Goal: Complete application form

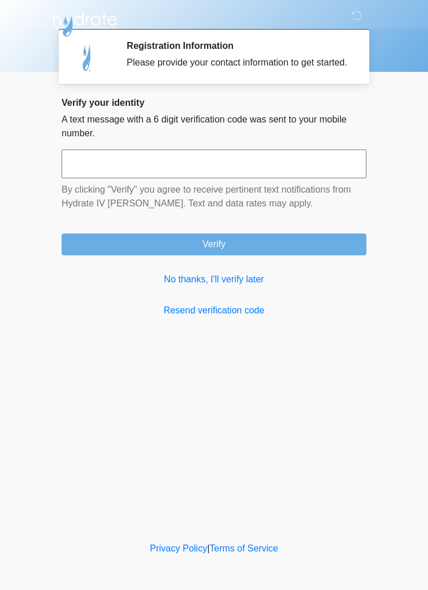
click at [234, 286] on link "No thanks, I'll verify later" at bounding box center [214, 280] width 305 height 14
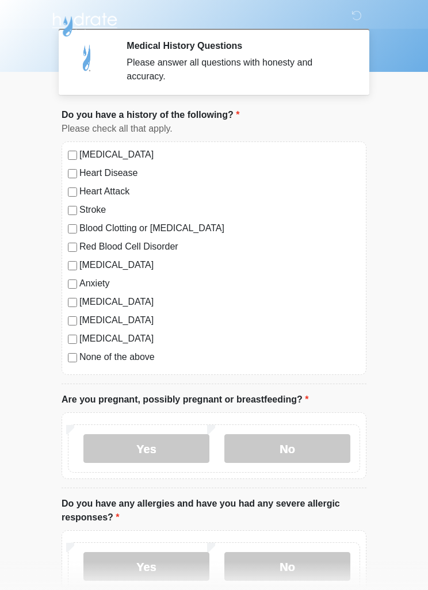
click at [79, 282] on label "Anxiety" at bounding box center [219, 284] width 281 height 14
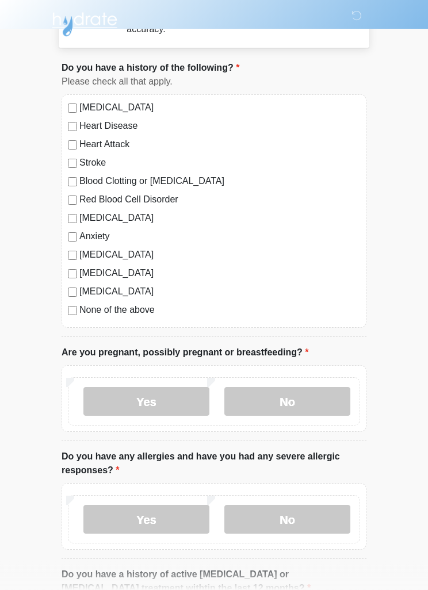
scroll to position [47, 0]
click at [294, 399] on label "No" at bounding box center [287, 401] width 126 height 29
click at [299, 506] on label "No" at bounding box center [287, 519] width 126 height 29
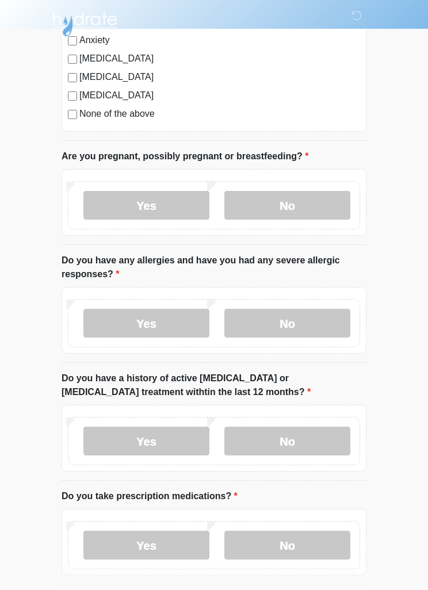
scroll to position [243, 0]
click at [318, 432] on label "No" at bounding box center [287, 441] width 126 height 29
click at [150, 548] on label "Yes" at bounding box center [146, 544] width 126 height 29
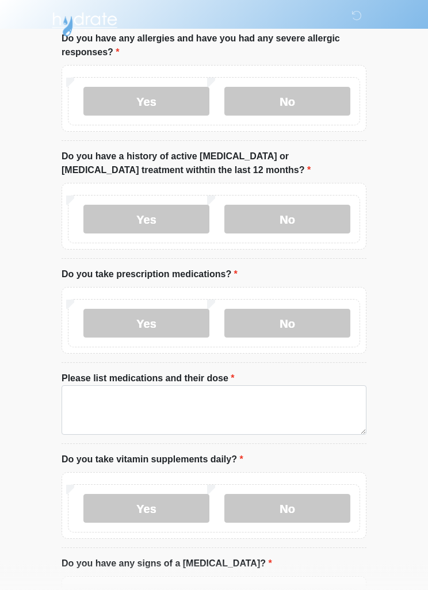
scroll to position [468, 0]
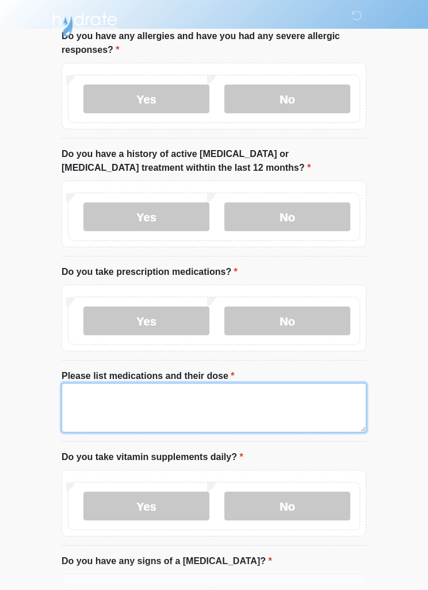
click at [116, 407] on textarea "Please list medications and their dose" at bounding box center [214, 407] width 305 height 49
type textarea "*"
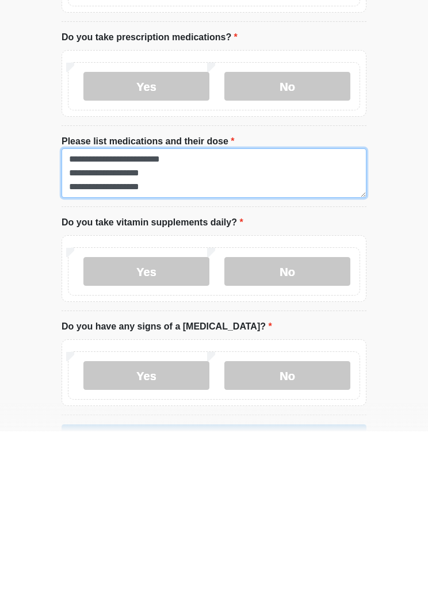
scroll to position [544, 0]
type textarea "**********"
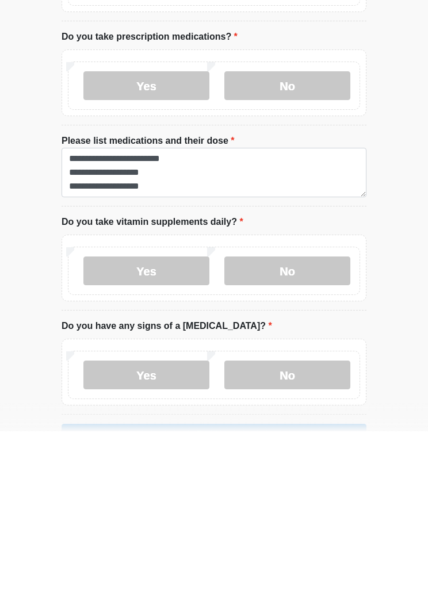
click at [129, 415] on label "Yes" at bounding box center [146, 429] width 126 height 29
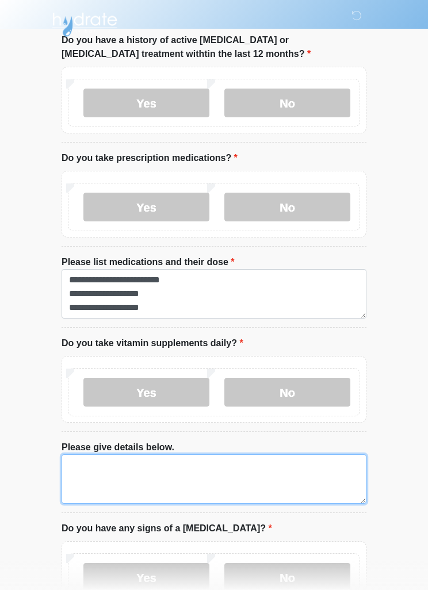
click at [93, 467] on textarea "Please give details below." at bounding box center [214, 478] width 305 height 49
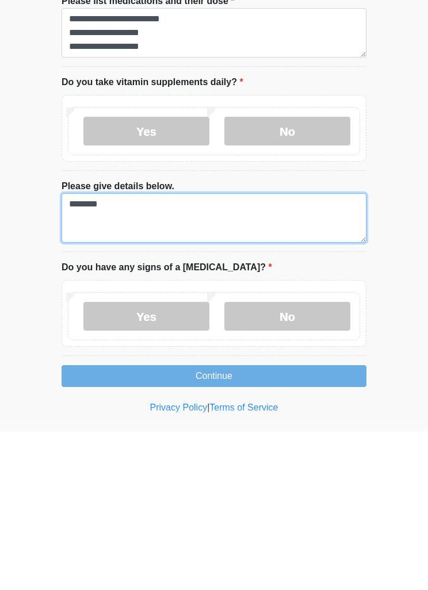
scroll to position [699, 0]
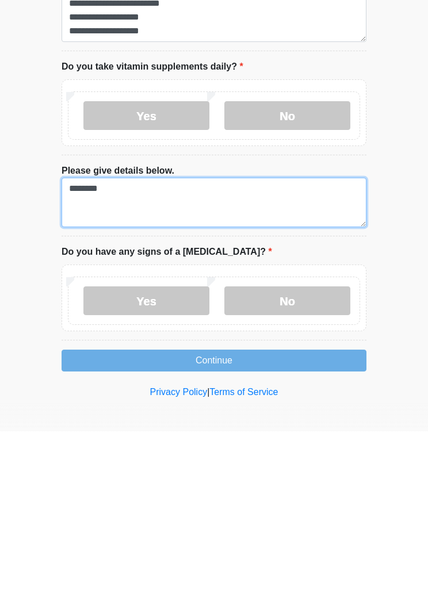
type textarea "********"
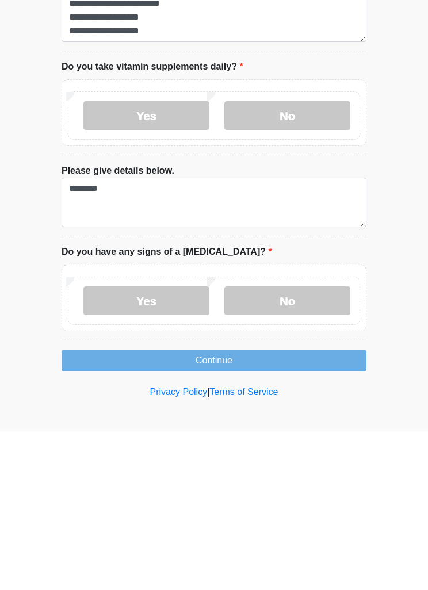
click at [293, 445] on label "No" at bounding box center [287, 459] width 126 height 29
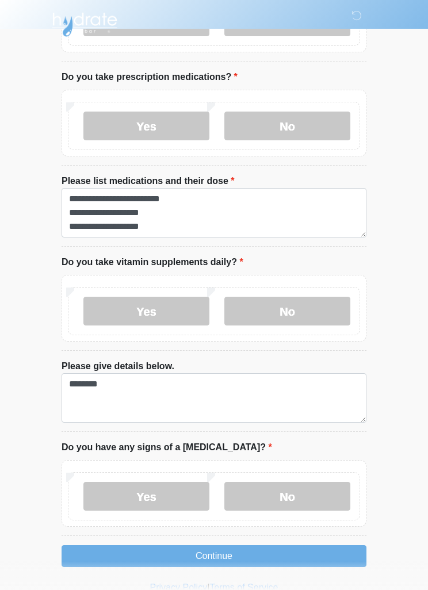
click at [243, 545] on button "Continue" at bounding box center [214, 556] width 305 height 22
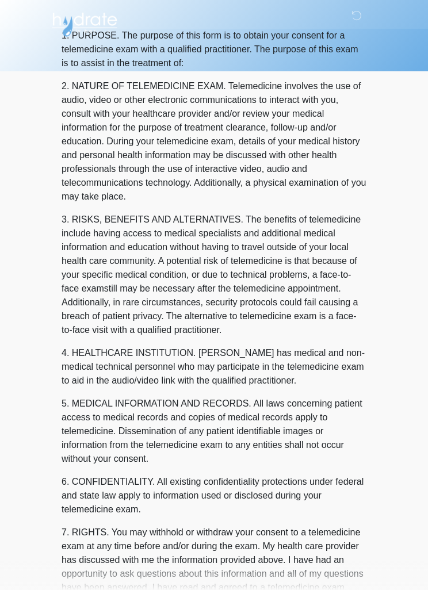
scroll to position [0, 0]
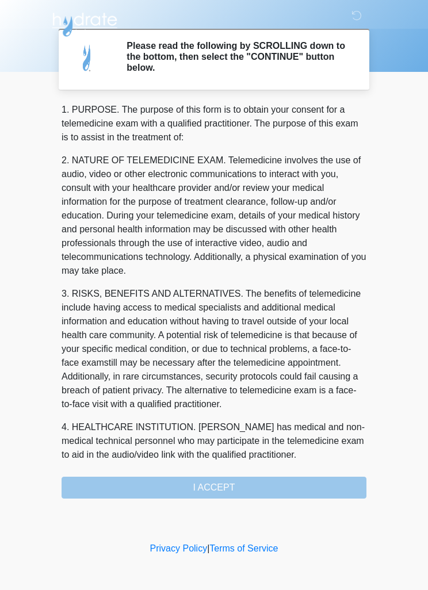
click at [220, 484] on div "1. PURPOSE. The purpose of this form is to obtain your consent for a telemedici…" at bounding box center [214, 301] width 305 height 396
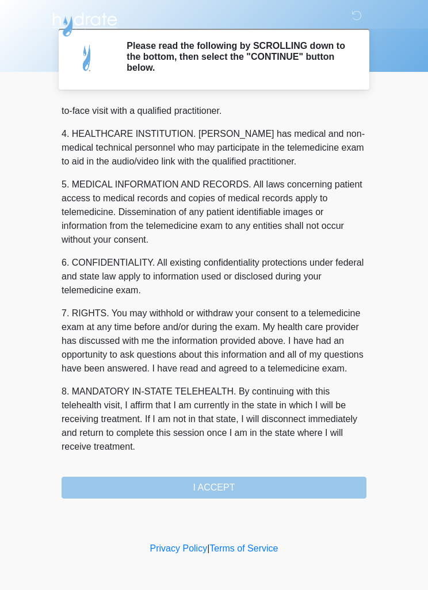
scroll to position [321, 0]
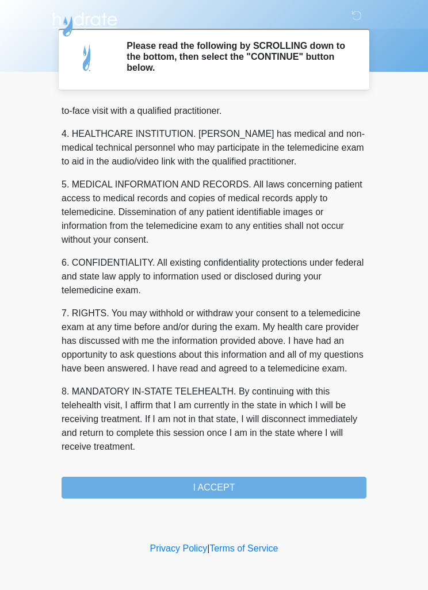
click at [230, 483] on button "I ACCEPT" at bounding box center [214, 488] width 305 height 22
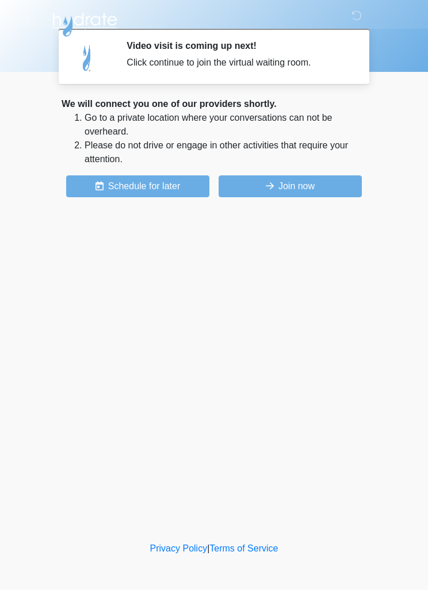
click at [334, 192] on button "Join now" at bounding box center [290, 186] width 143 height 22
